Goal: Information Seeking & Learning: Learn about a topic

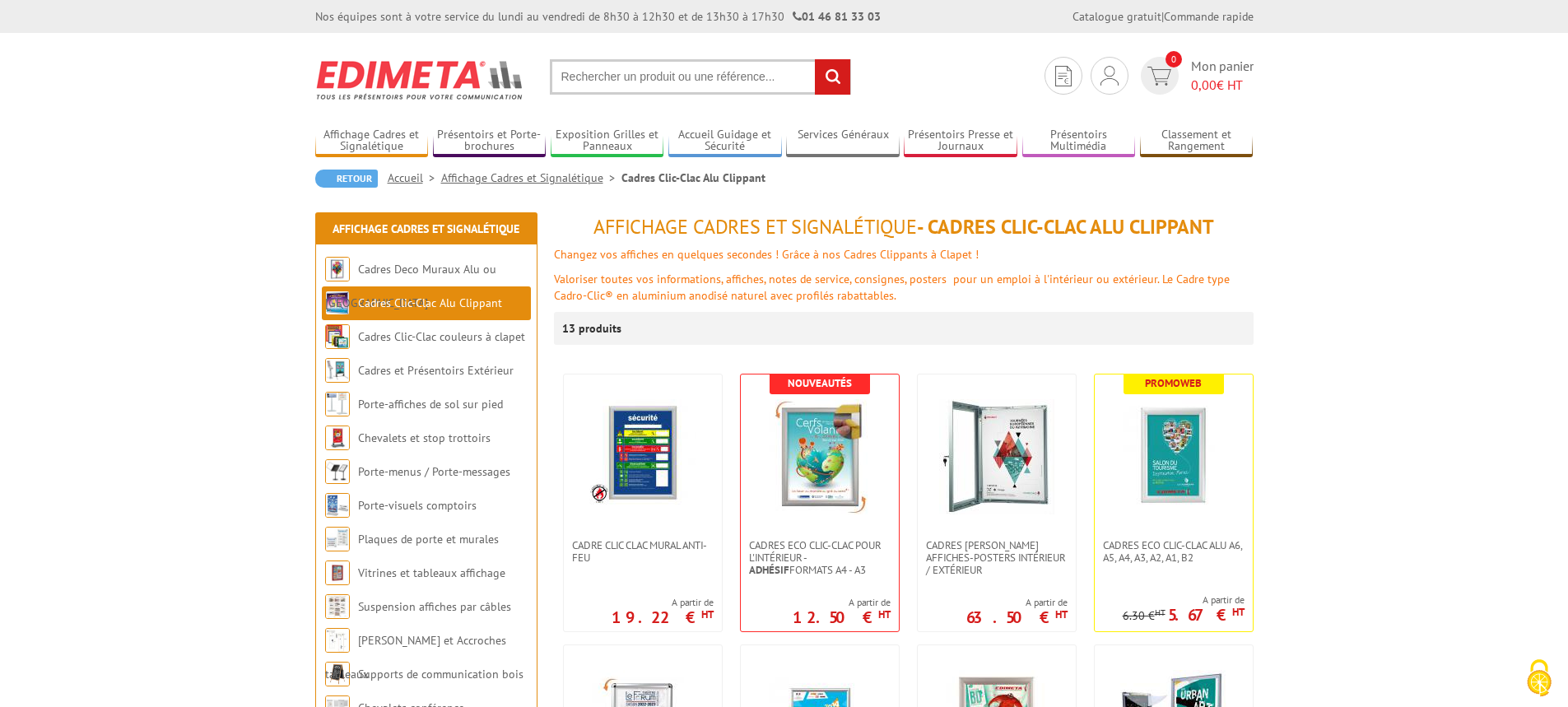
click at [589, 76] on input "text" at bounding box center [699, 76] width 301 height 35
type input "CADRE LUMINEUX"
click at [815, 59] on input "rechercher" at bounding box center [832, 76] width 35 height 35
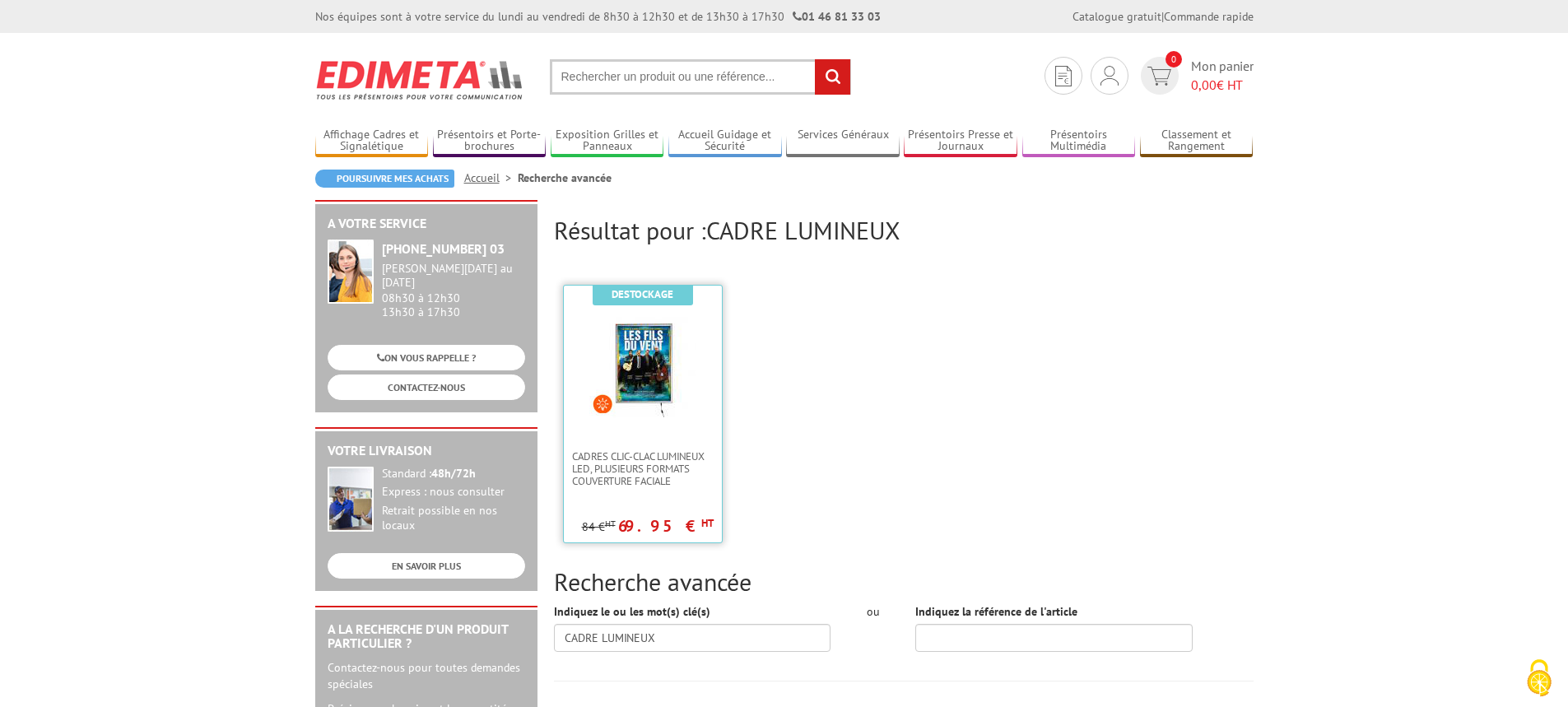
click at [646, 399] on img at bounding box center [643, 364] width 107 height 107
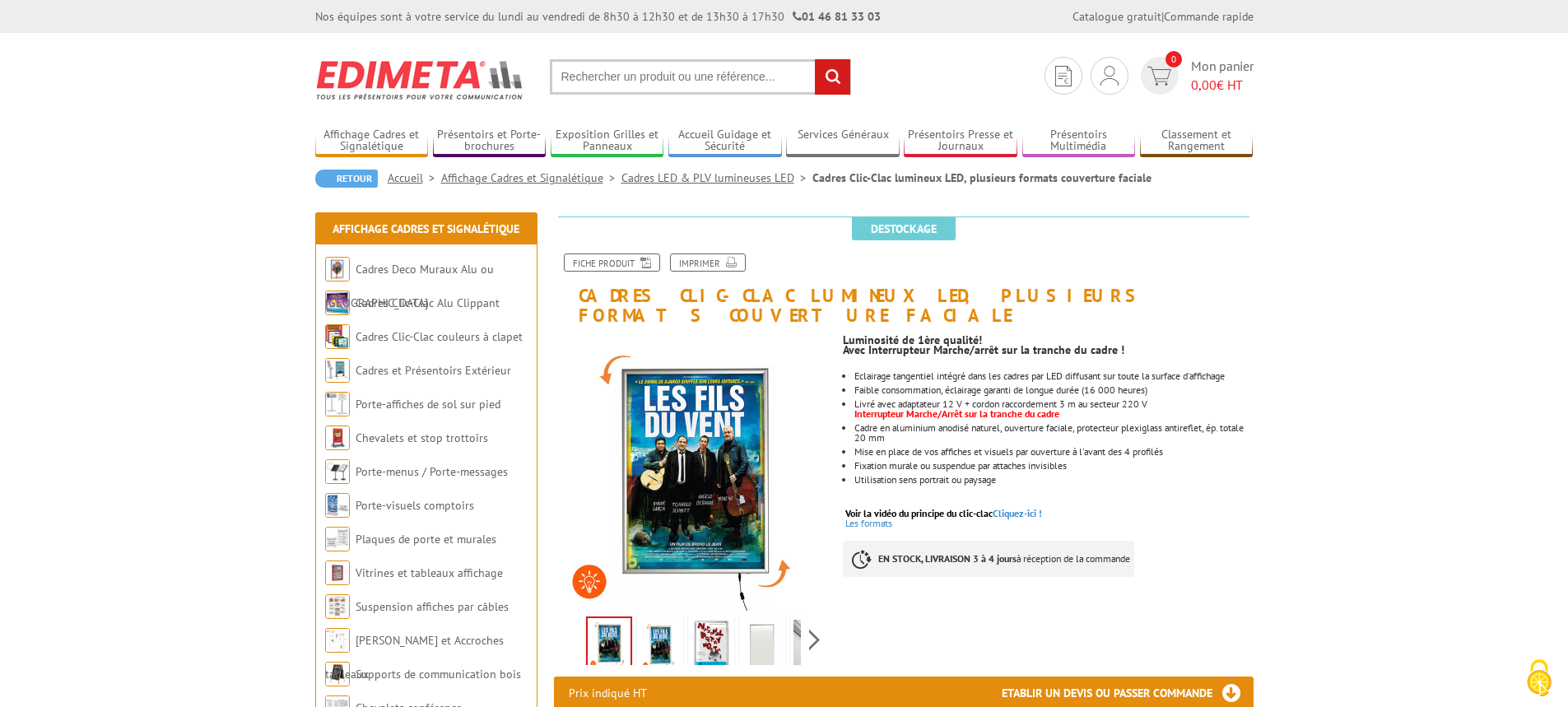
click at [664, 620] on img at bounding box center [659, 645] width 39 height 51
click at [710, 628] on img at bounding box center [710, 645] width 39 height 51
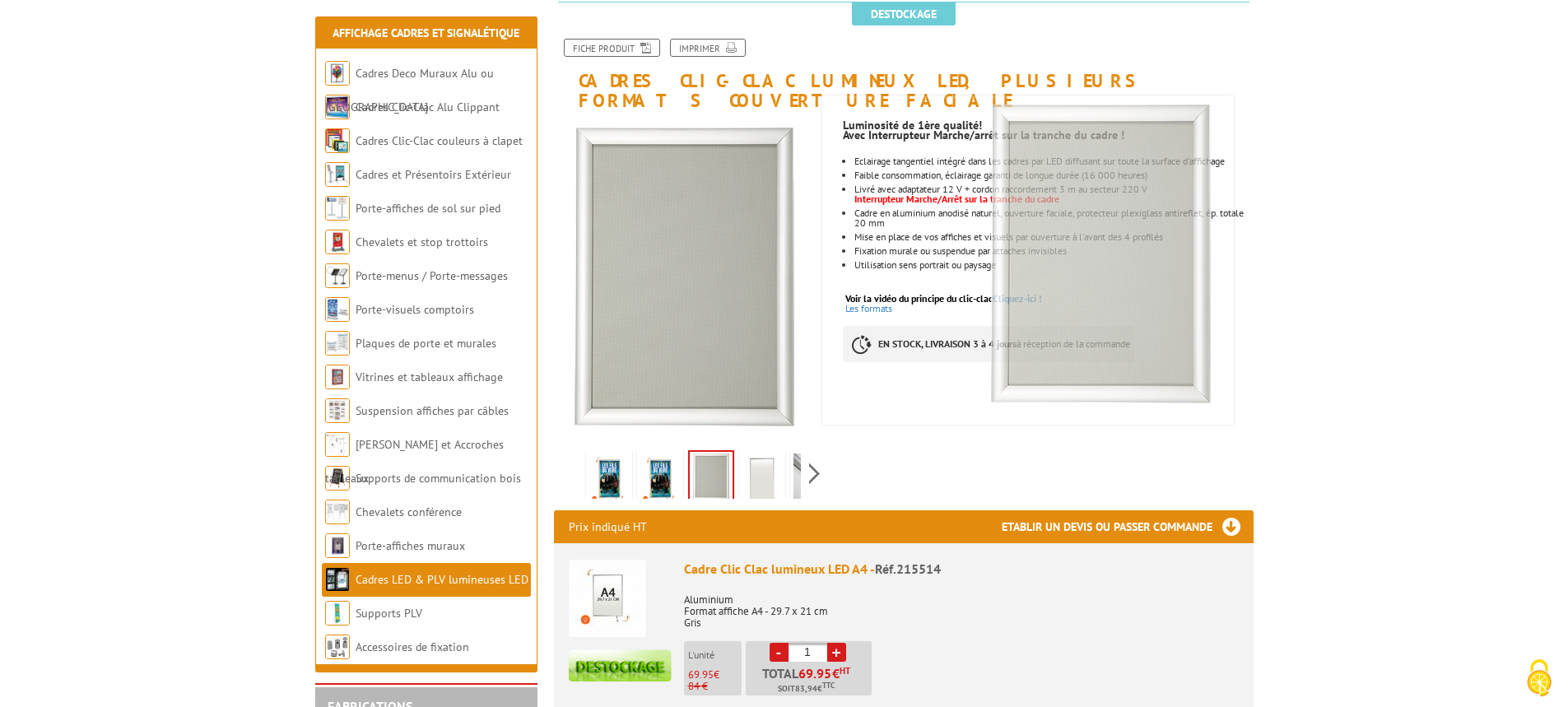
scroll to position [220, 0]
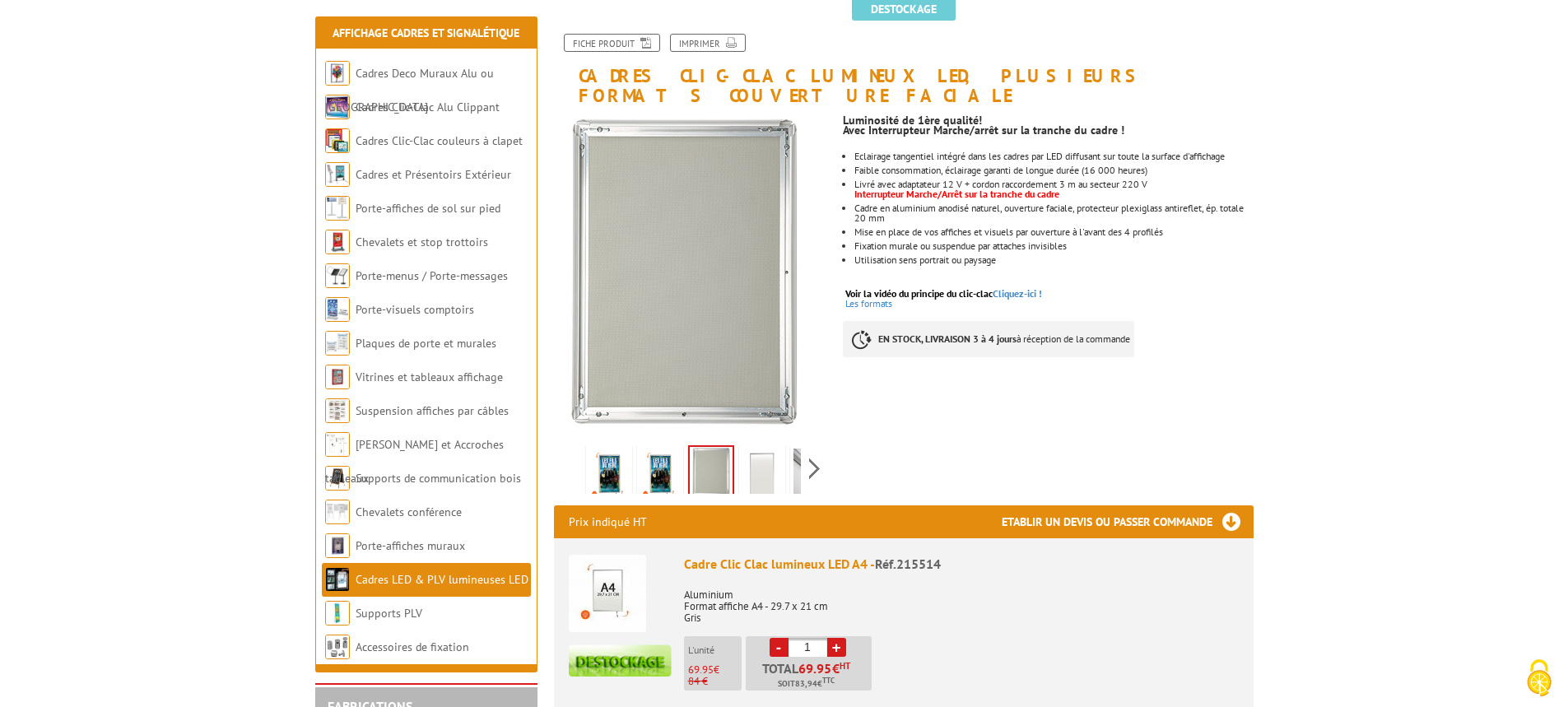
click at [756, 455] on img at bounding box center [761, 474] width 39 height 51
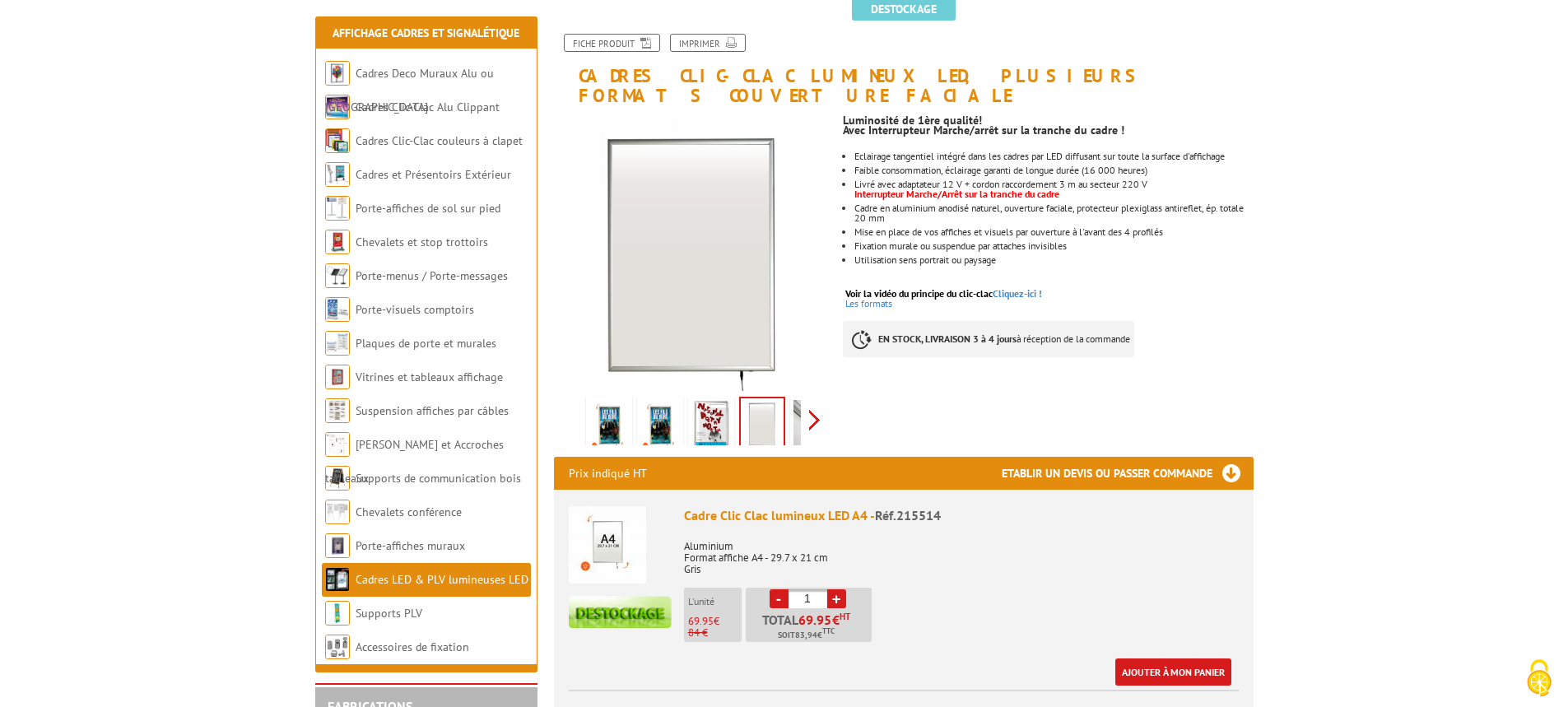
click at [817, 400] on div "Previous Next" at bounding box center [692, 419] width 277 height 57
click at [779, 407] on img at bounding box center [776, 426] width 39 height 51
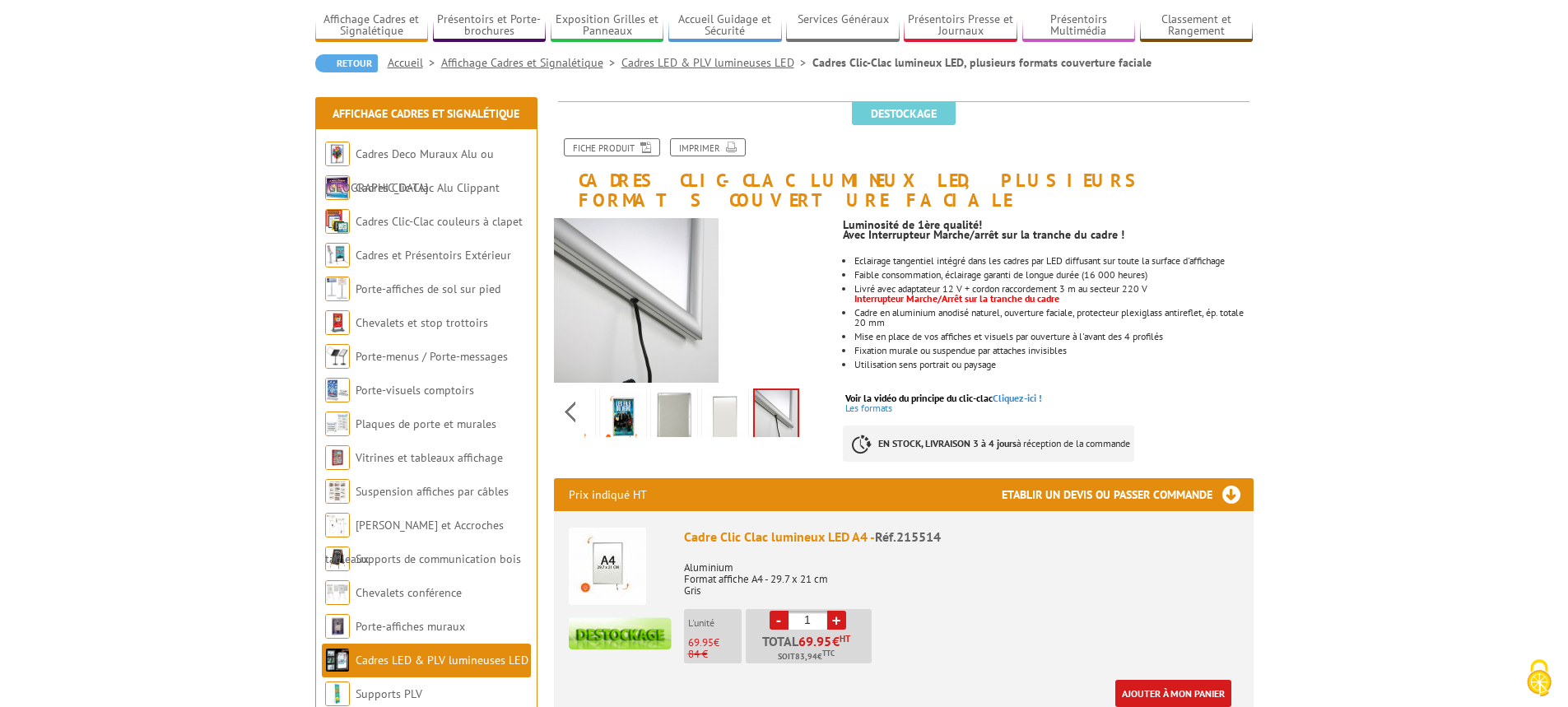
scroll to position [0, 0]
